Goal: Navigation & Orientation: Find specific page/section

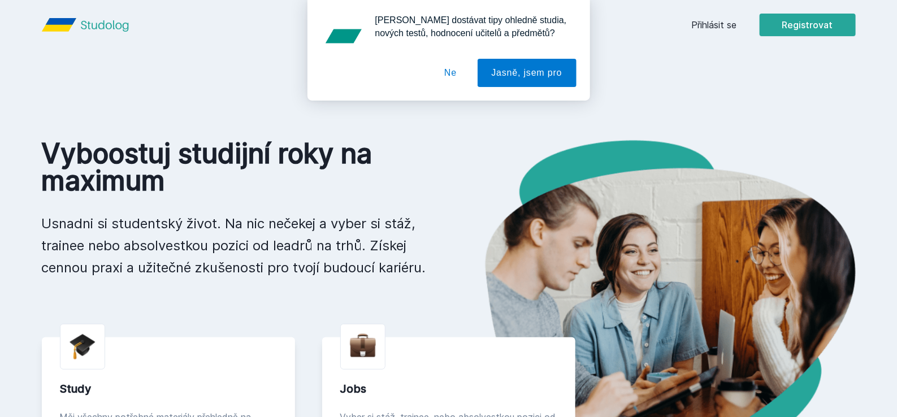
click at [452, 76] on button "Ne" at bounding box center [450, 73] width 41 height 28
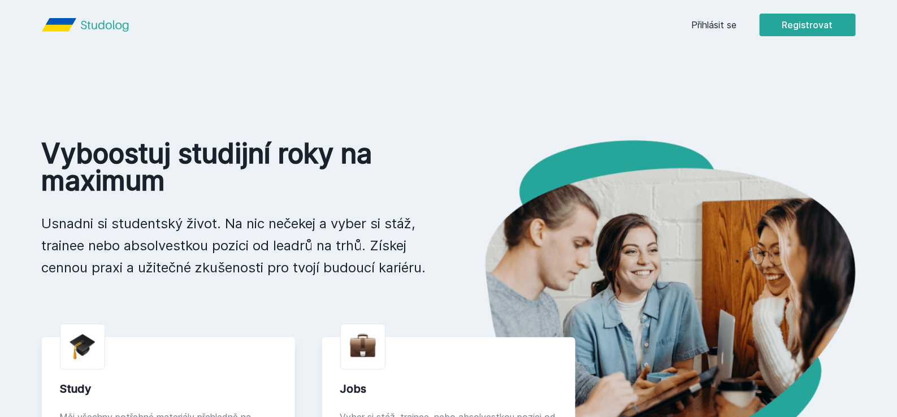
click at [716, 16] on div "[PERSON_NAME] dostávat tipy ohledně studia, nových testů, hodnocení učitelů a p…" at bounding box center [448, 50] width 897 height 101
click at [730, 27] on link "Přihlásit se" at bounding box center [714, 25] width 45 height 14
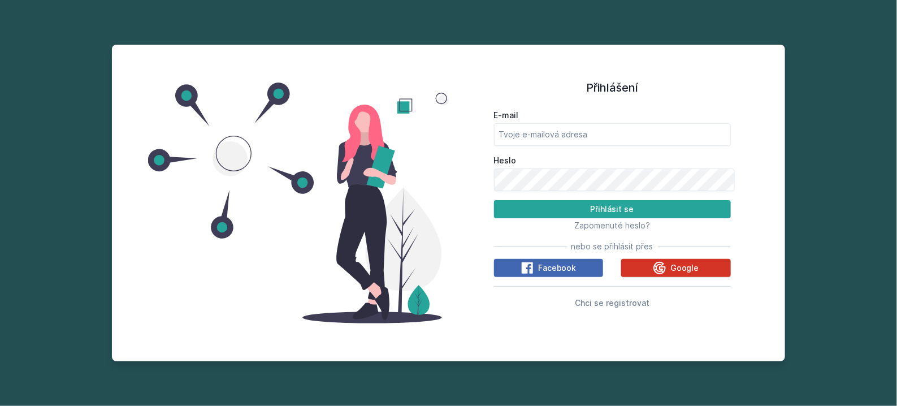
click at [688, 274] on span "Google" at bounding box center [685, 267] width 29 height 11
click at [711, 277] on button "Google" at bounding box center [676, 268] width 110 height 18
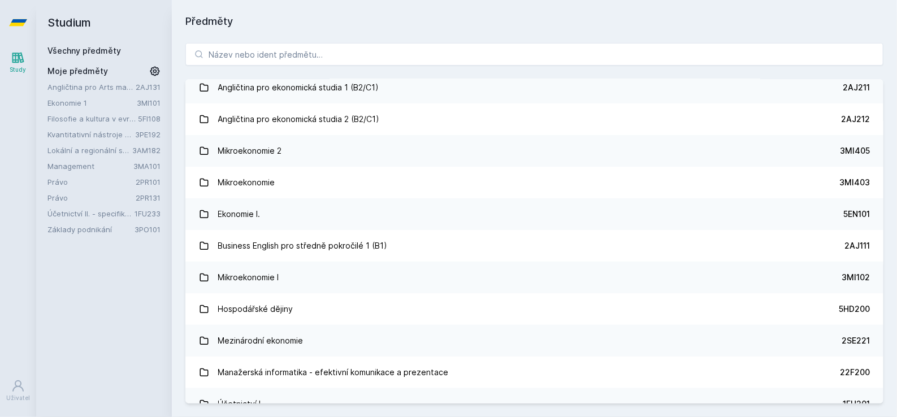
scroll to position [105, 0]
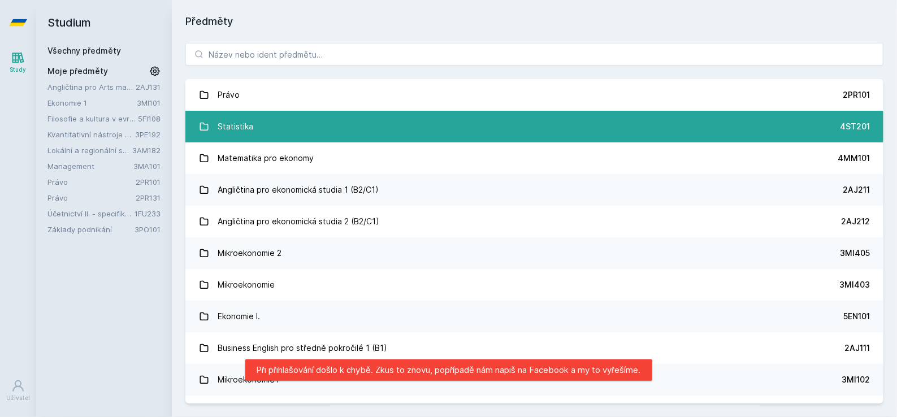
click at [771, 119] on link "Statistika 4ST201" at bounding box center [534, 127] width 698 height 32
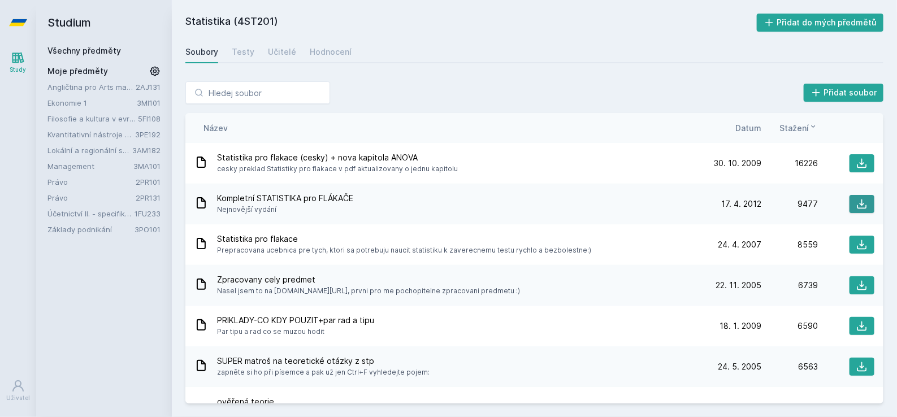
click at [857, 198] on icon at bounding box center [862, 203] width 11 height 11
